Goal: Task Accomplishment & Management: Use online tool/utility

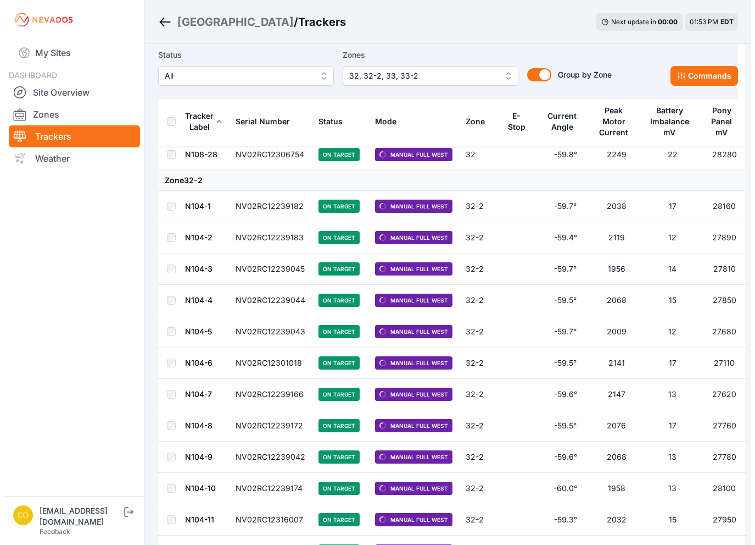
scroll to position [1829, 0]
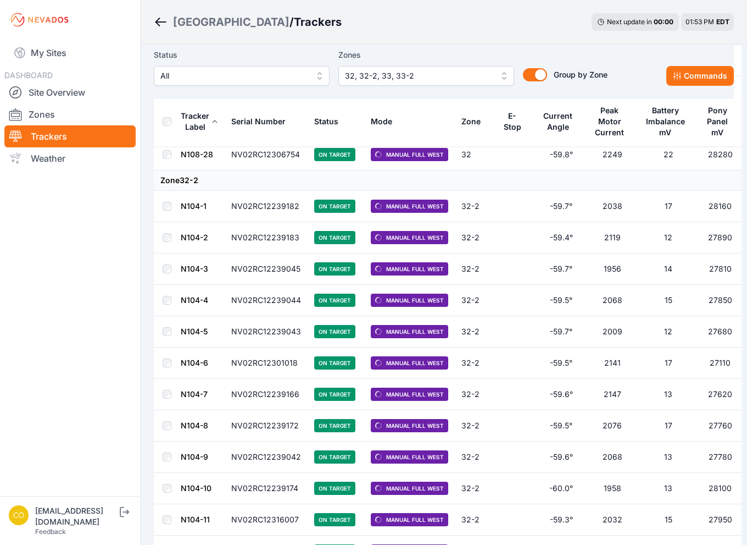
click at [396, 72] on span "32, 32-2, 33, 33-2" at bounding box center [418, 75] width 147 height 13
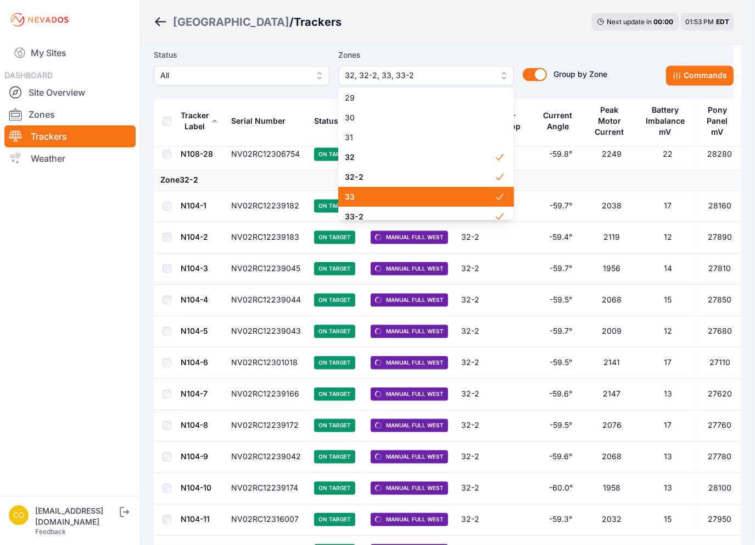
scroll to position [618, 0]
click at [388, 196] on span "33" at bounding box center [419, 194] width 149 height 11
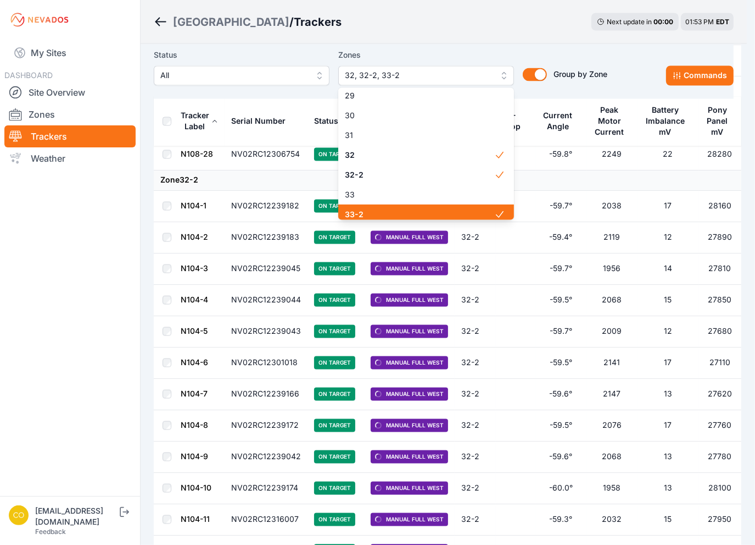
click at [389, 216] on span "33-2" at bounding box center [419, 214] width 149 height 11
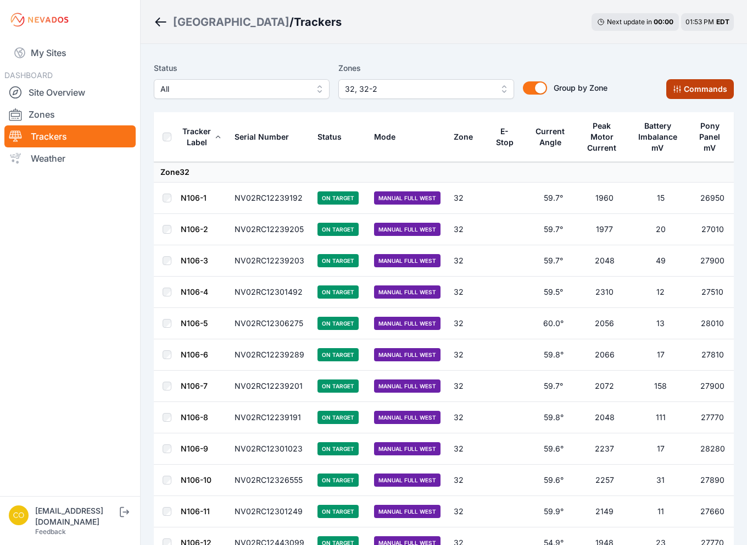
click at [710, 87] on button "Commands" at bounding box center [700, 89] width 68 height 20
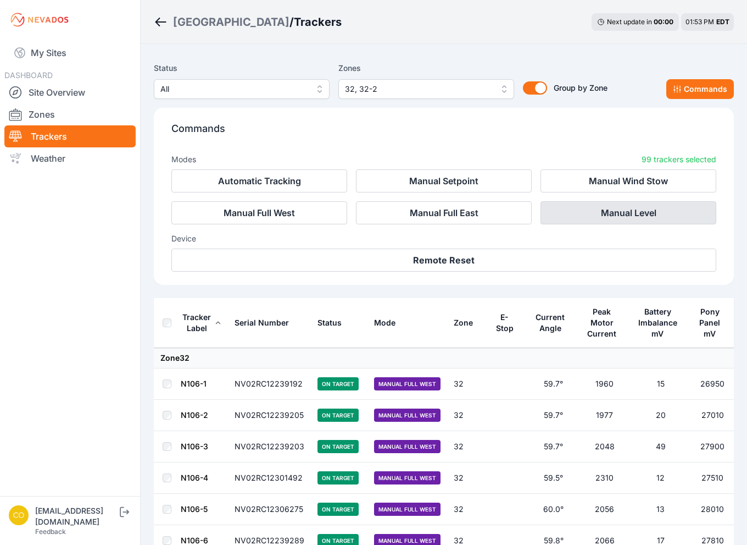
click at [630, 217] on button "Manual Level" at bounding box center [629, 212] width 176 height 23
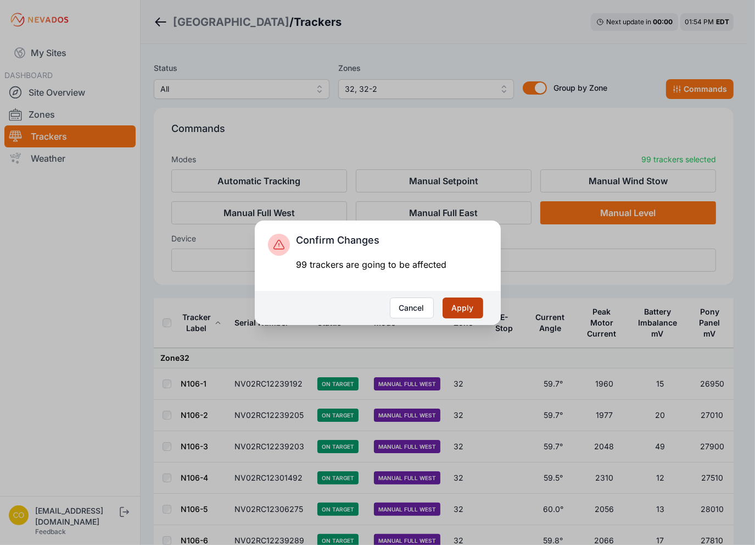
click at [451, 313] on button "Apply" at bounding box center [463, 307] width 41 height 21
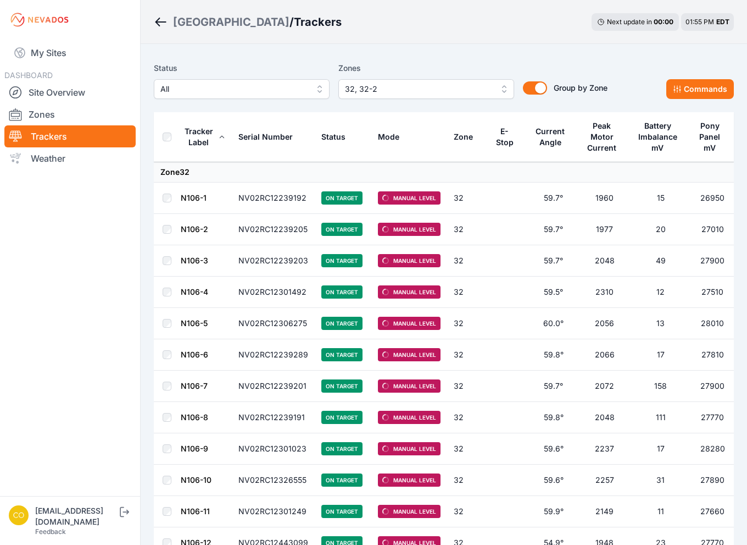
click at [388, 92] on span "32, 32-2" at bounding box center [418, 88] width 147 height 13
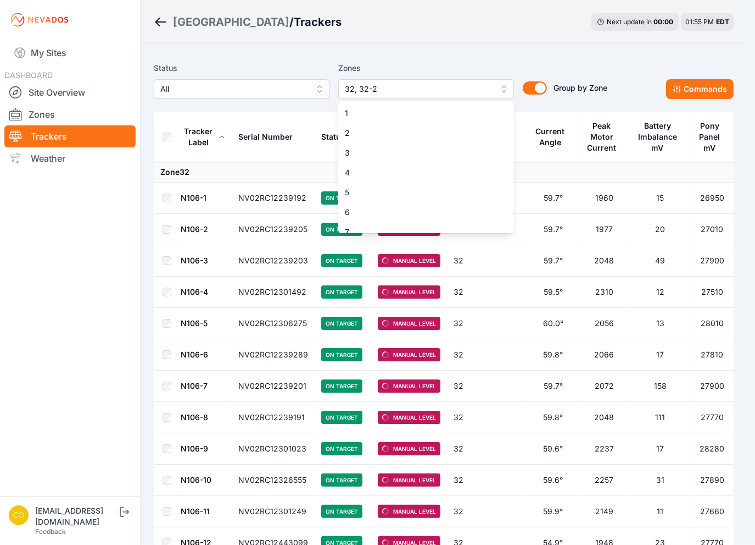
scroll to position [563, 0]
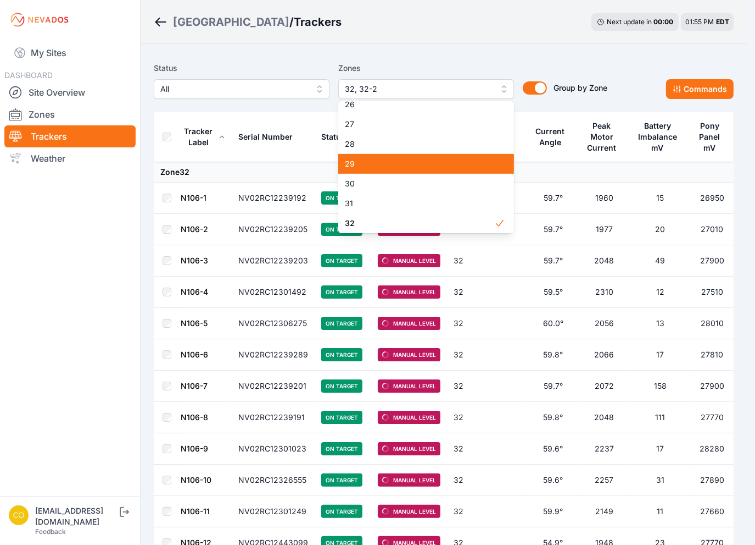
click at [362, 165] on span "29" at bounding box center [419, 163] width 149 height 11
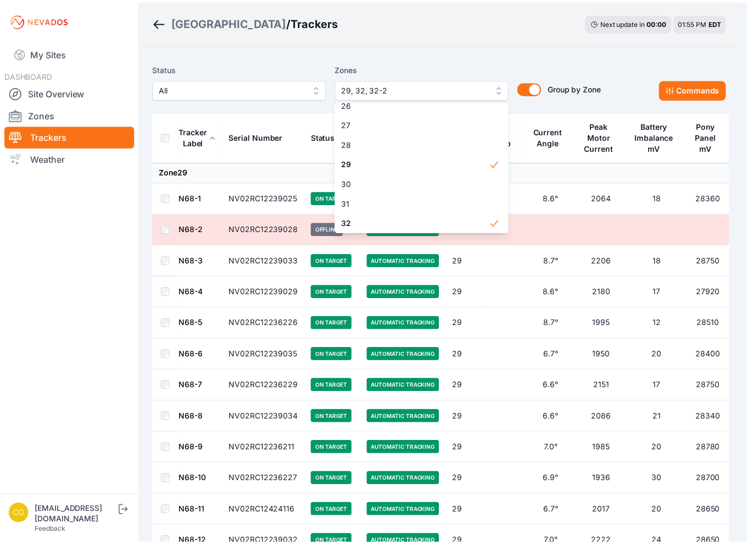
scroll to position [618, 0]
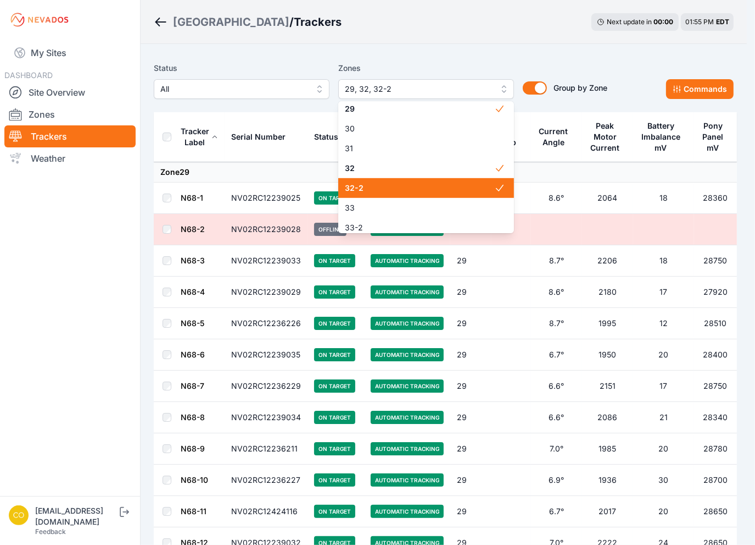
click at [356, 188] on span "32-2" at bounding box center [419, 187] width 149 height 11
click at [354, 171] on span "32" at bounding box center [419, 168] width 149 height 11
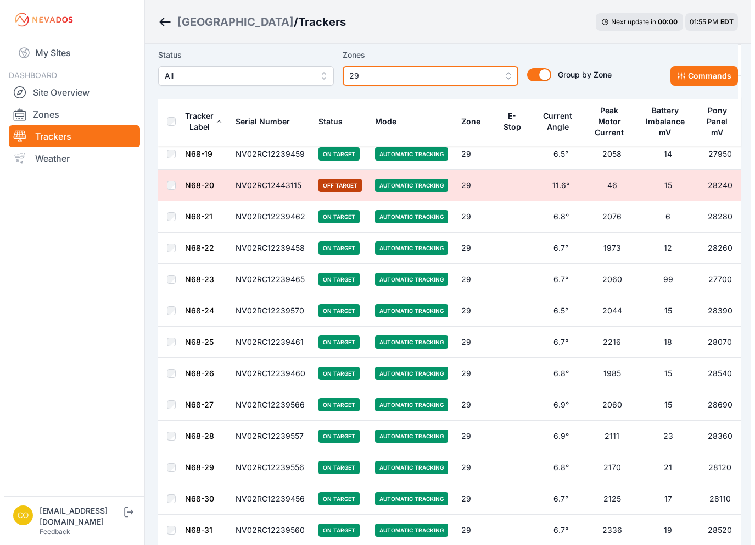
scroll to position [604, 0]
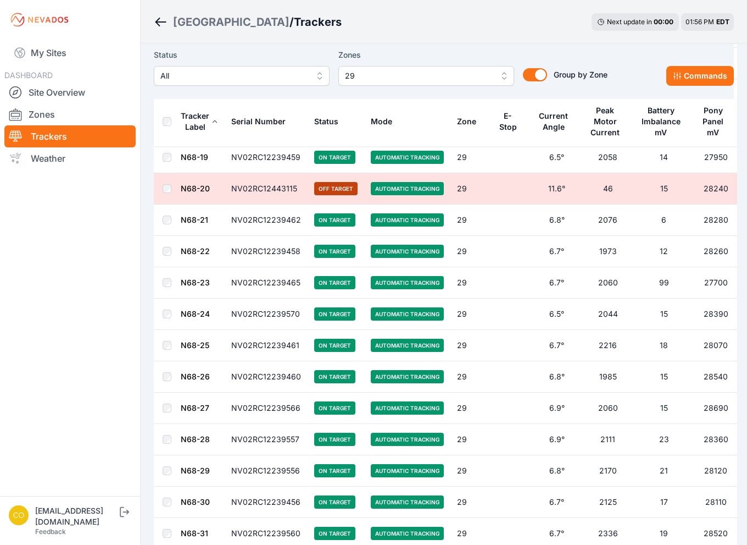
click at [453, 74] on span "29" at bounding box center [418, 75] width 147 height 13
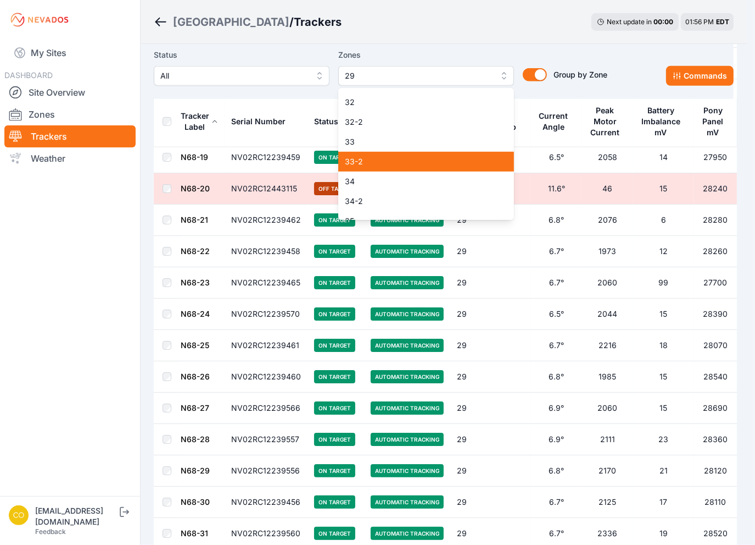
scroll to position [613, 0]
click at [372, 161] on span "32" at bounding box center [419, 159] width 149 height 11
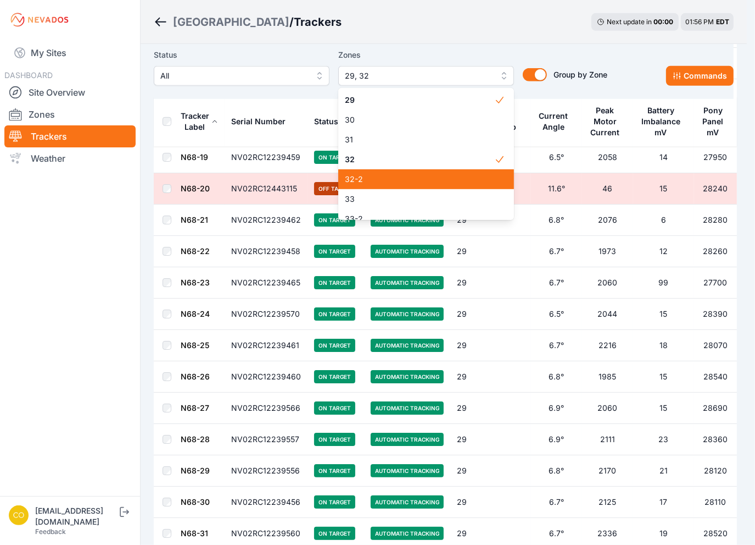
click at [374, 177] on span "32-2" at bounding box center [419, 179] width 149 height 11
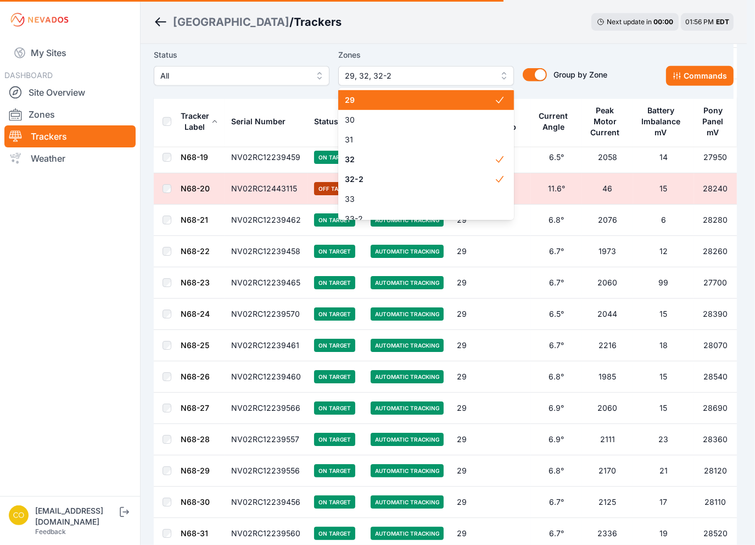
click at [389, 98] on span "29" at bounding box center [419, 100] width 149 height 11
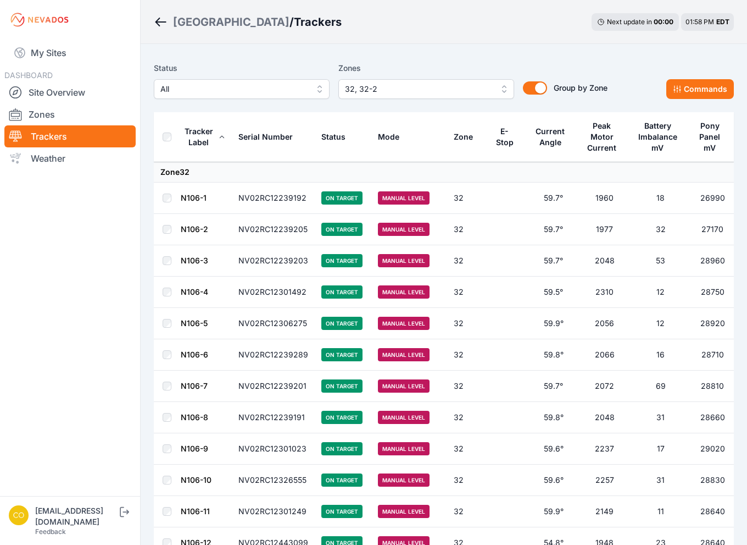
click at [286, 199] on td "NV02RC12239192" at bounding box center [273, 197] width 83 height 31
click at [415, 203] on span "Manual Level" at bounding box center [404, 197] width 52 height 13
click at [205, 198] on link "N106-1" at bounding box center [194, 197] width 26 height 9
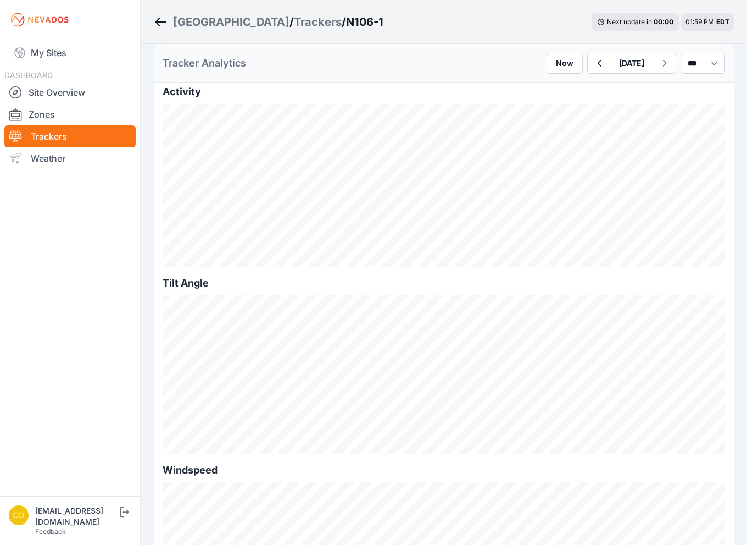
scroll to position [48, 0]
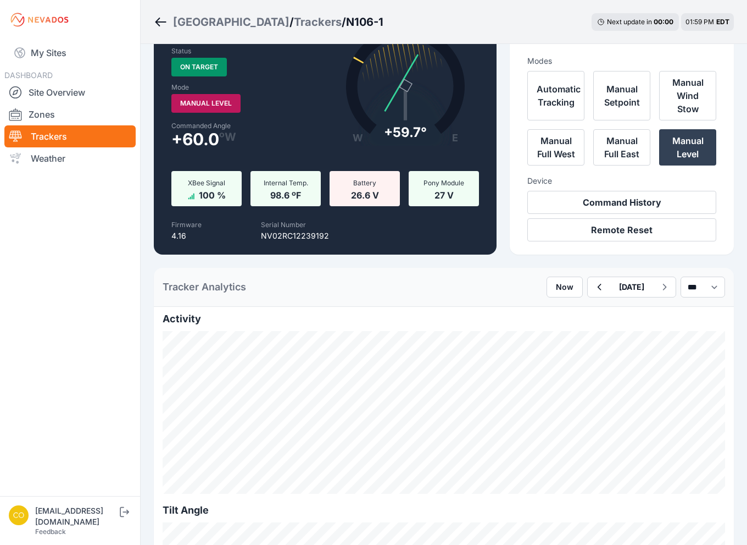
click at [156, 19] on icon "Breadcrumb" at bounding box center [161, 21] width 14 height 13
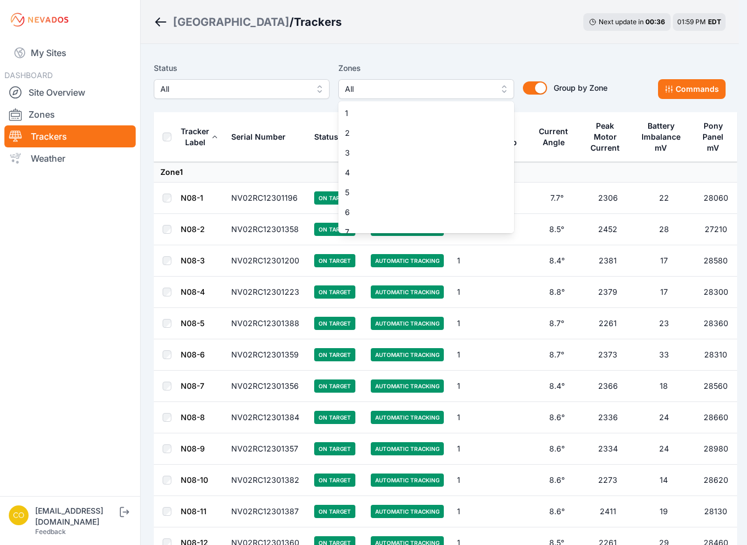
click at [416, 85] on span "All" at bounding box center [418, 88] width 147 height 13
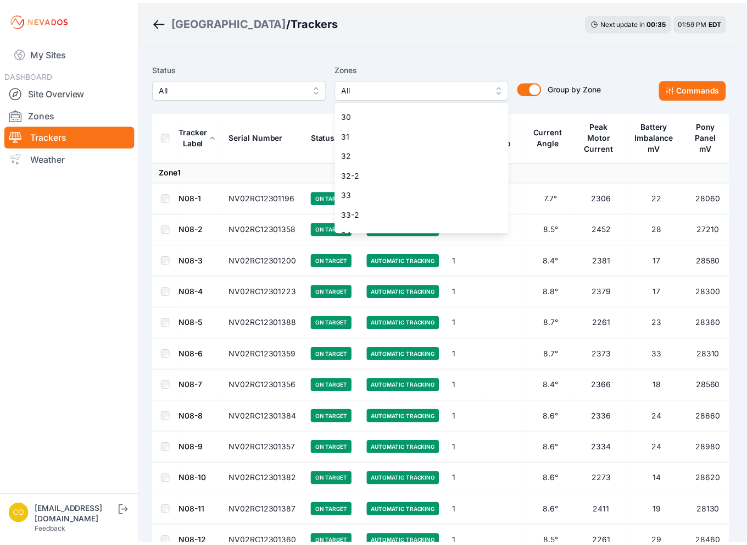
scroll to position [659, 0]
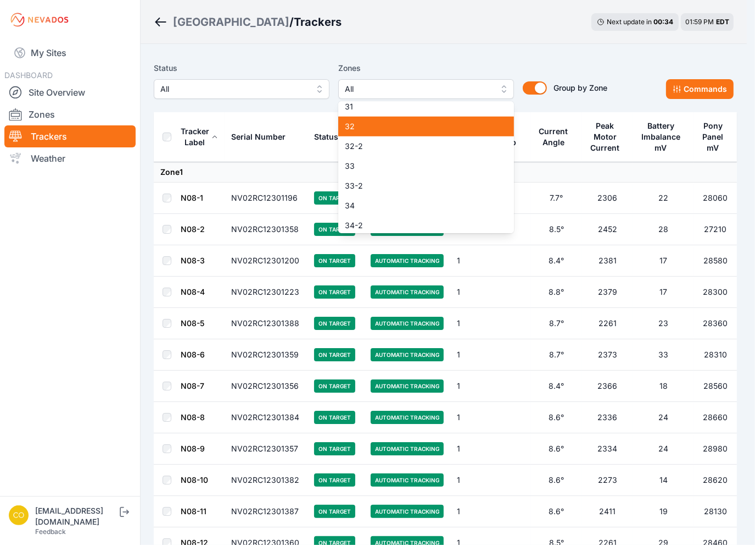
click at [387, 135] on div "32" at bounding box center [426, 126] width 176 height 20
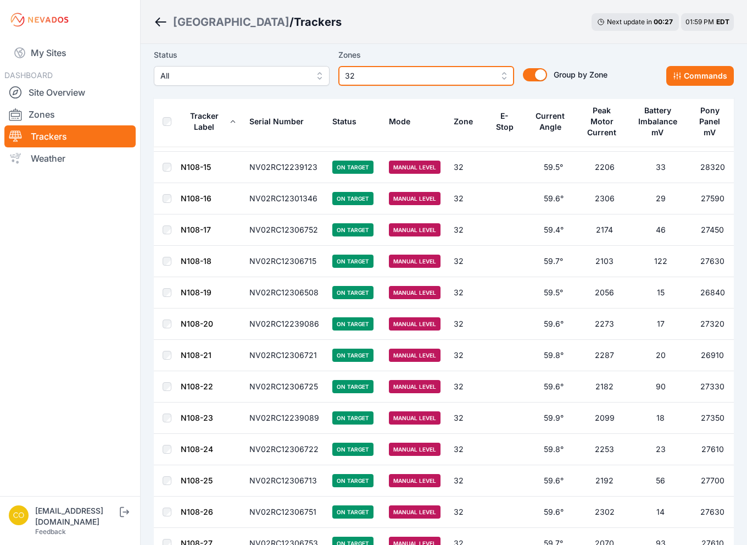
scroll to position [1558, 0]
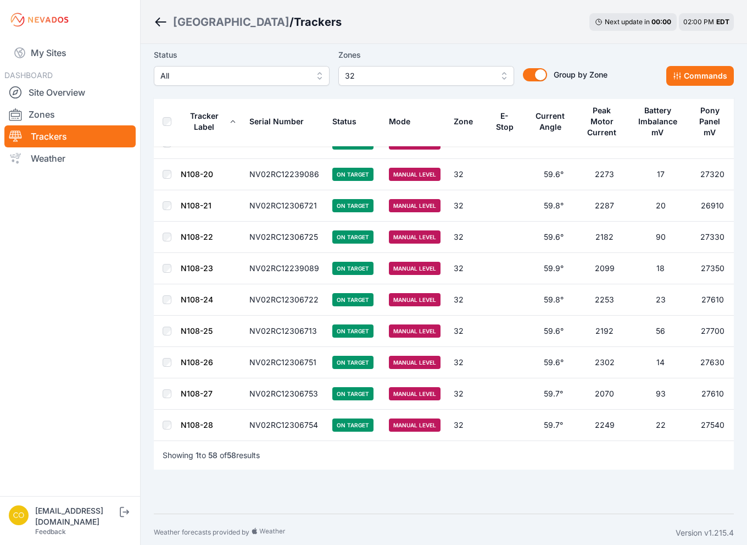
click at [193, 170] on link "N108-20" at bounding box center [197, 173] width 32 height 9
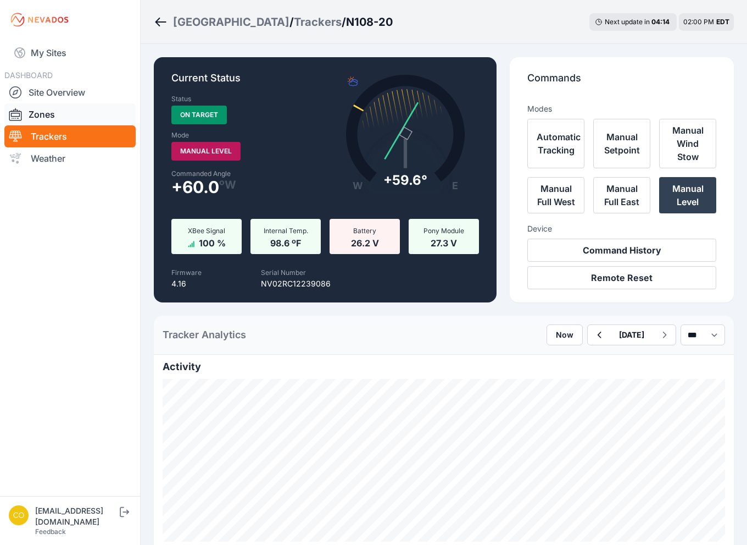
click at [59, 116] on link "Zones" at bounding box center [69, 114] width 131 height 22
click at [48, 160] on link "Weather" at bounding box center [69, 158] width 131 height 22
click at [59, 136] on link "Trackers" at bounding box center [69, 136] width 131 height 22
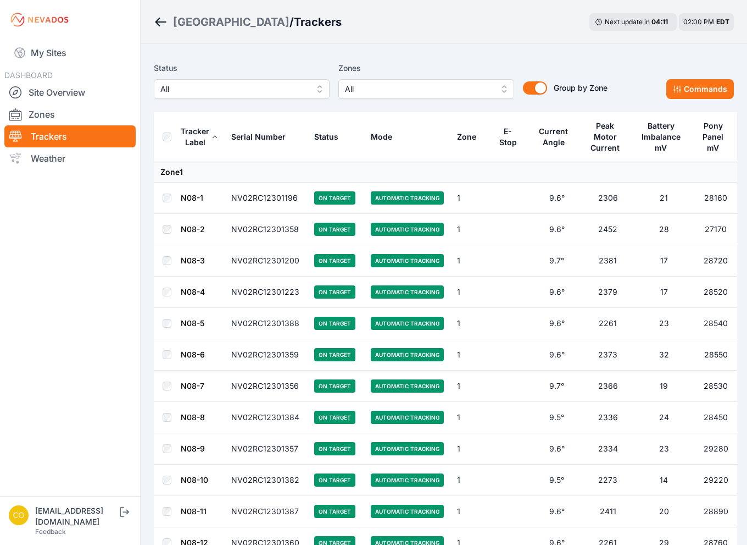
click at [66, 137] on link "Trackers" at bounding box center [69, 136] width 131 height 22
click at [396, 93] on span "All" at bounding box center [418, 88] width 147 height 13
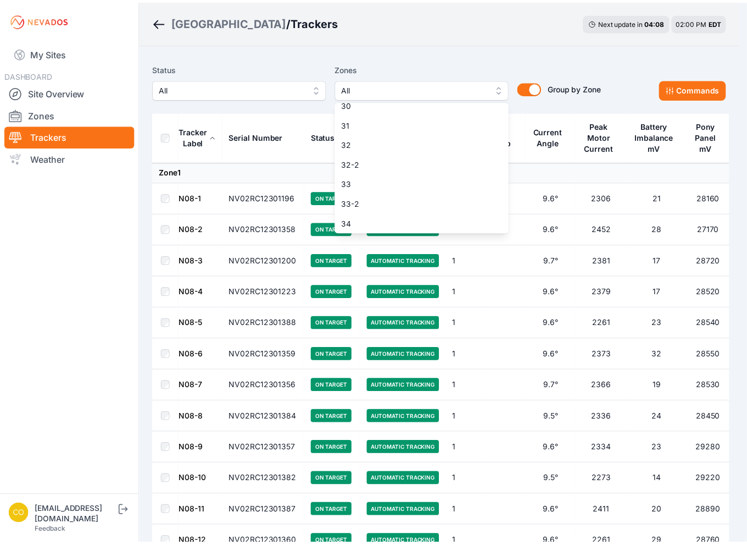
scroll to position [642, 0]
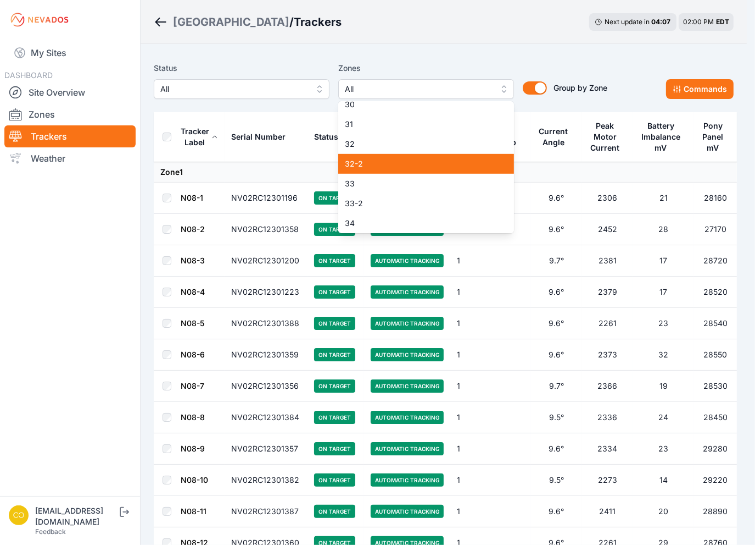
click at [380, 160] on span "32-2" at bounding box center [419, 163] width 149 height 11
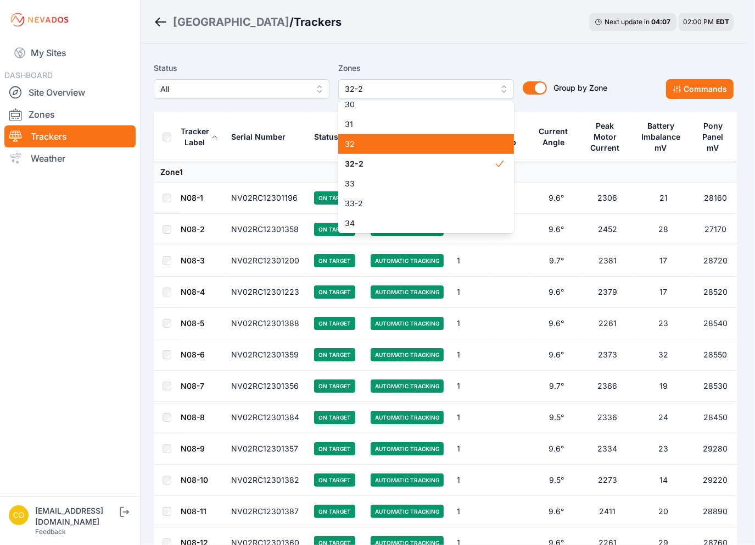
click at [372, 147] on span "32" at bounding box center [419, 143] width 149 height 11
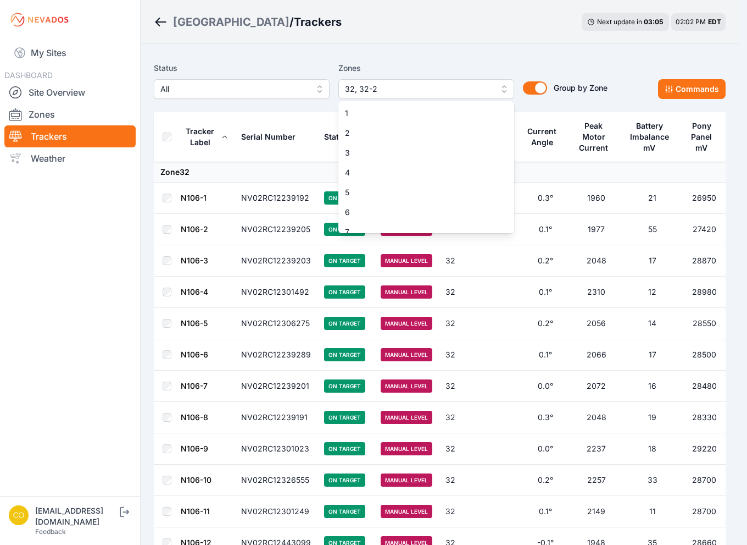
click at [398, 91] on span "32, 32-2" at bounding box center [418, 88] width 147 height 13
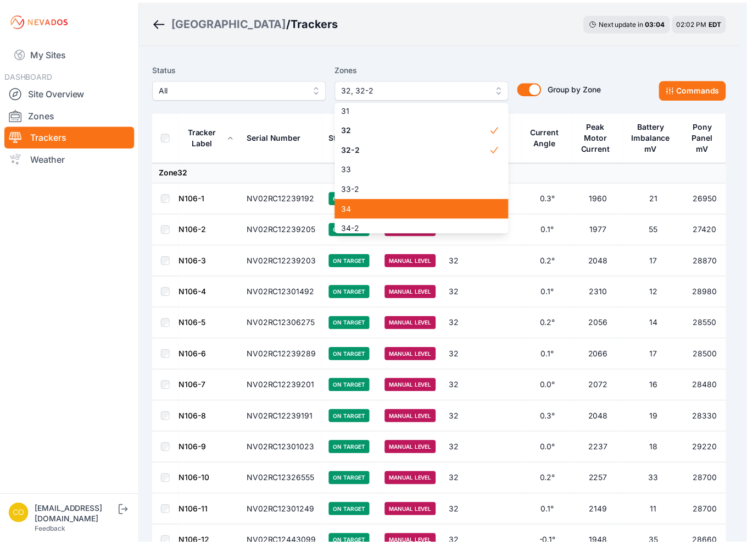
scroll to position [673, 0]
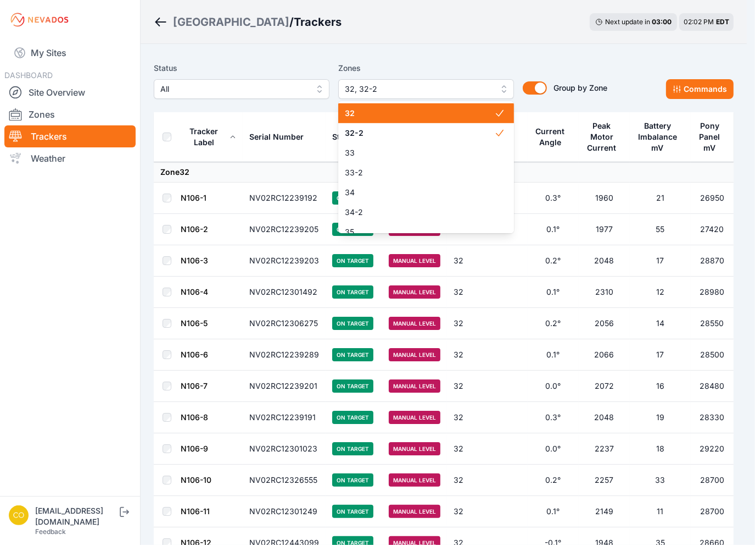
click at [362, 113] on span "32" at bounding box center [419, 113] width 149 height 11
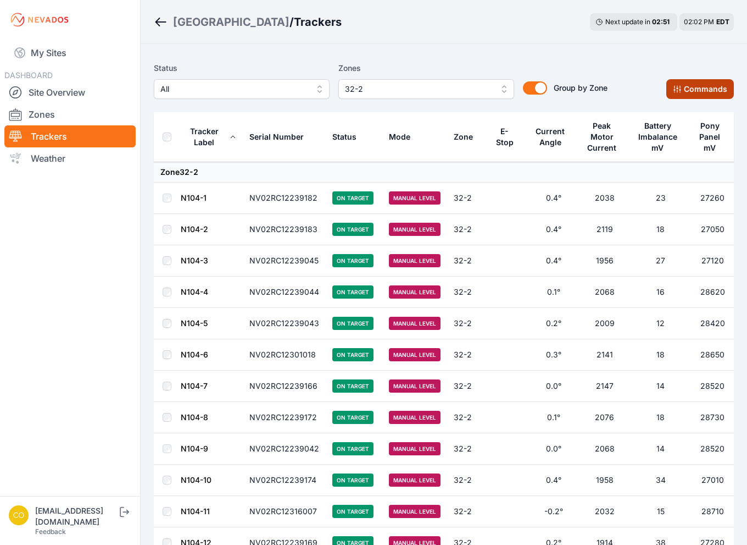
click at [686, 92] on button "Commands" at bounding box center [700, 89] width 68 height 20
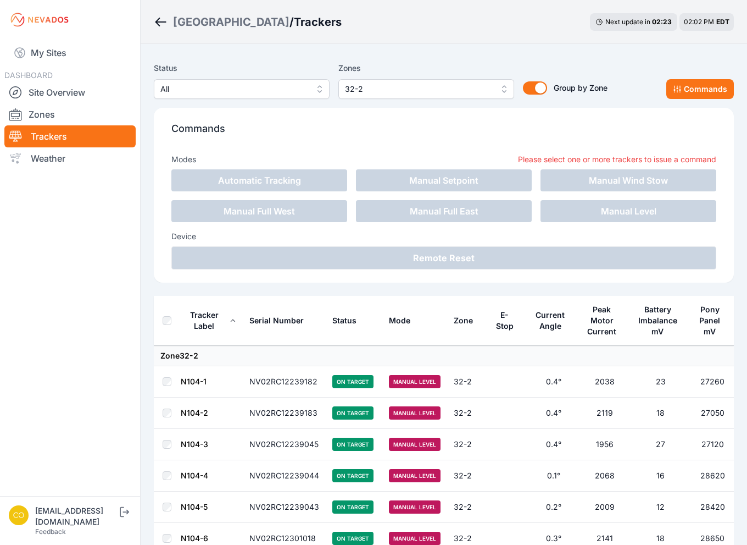
click at [395, 92] on span "32-2" at bounding box center [418, 88] width 147 height 13
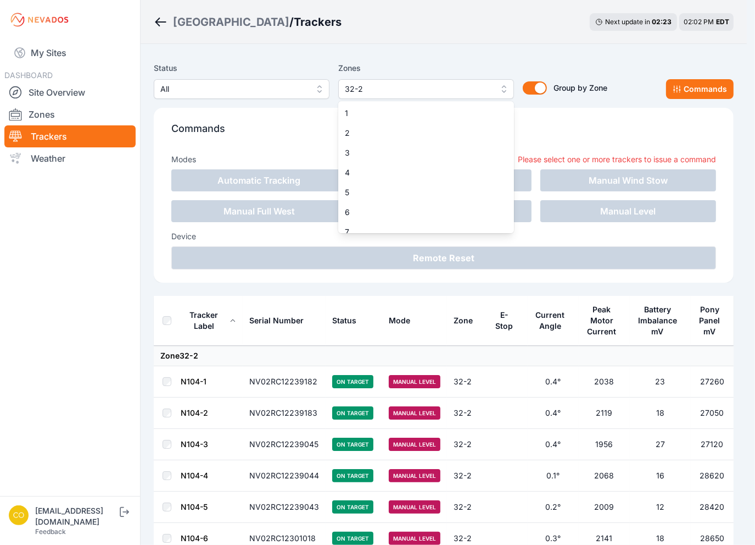
scroll to position [582, 0]
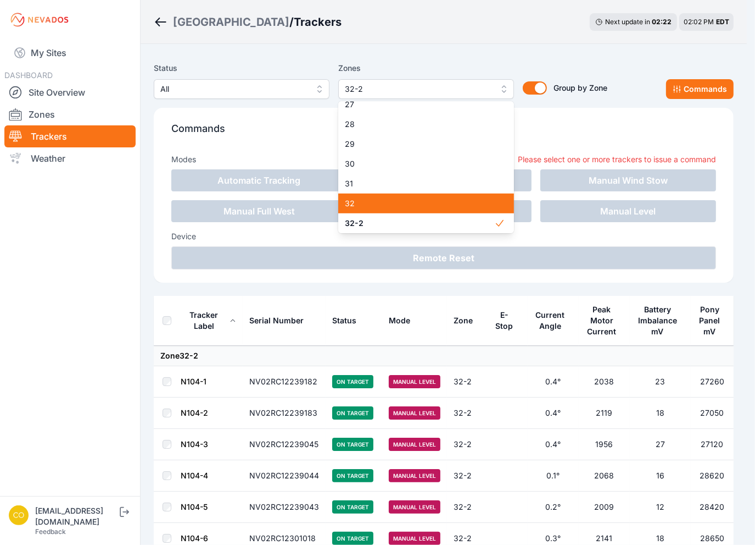
click at [384, 200] on span "32" at bounding box center [419, 203] width 149 height 11
